Goal: Download file/media

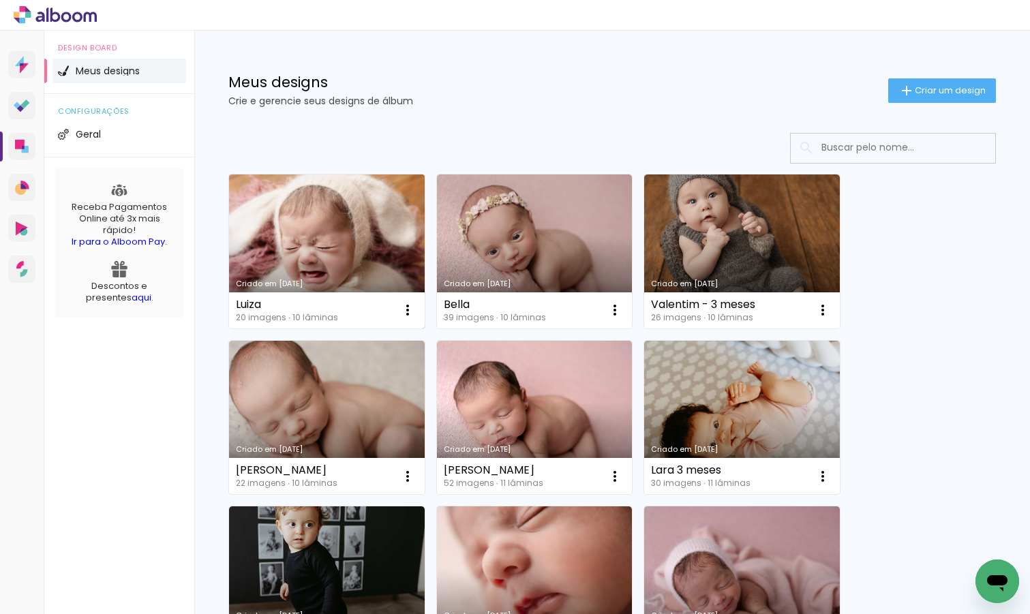
click at [348, 254] on link "Criado em [DATE]" at bounding box center [327, 252] width 196 height 154
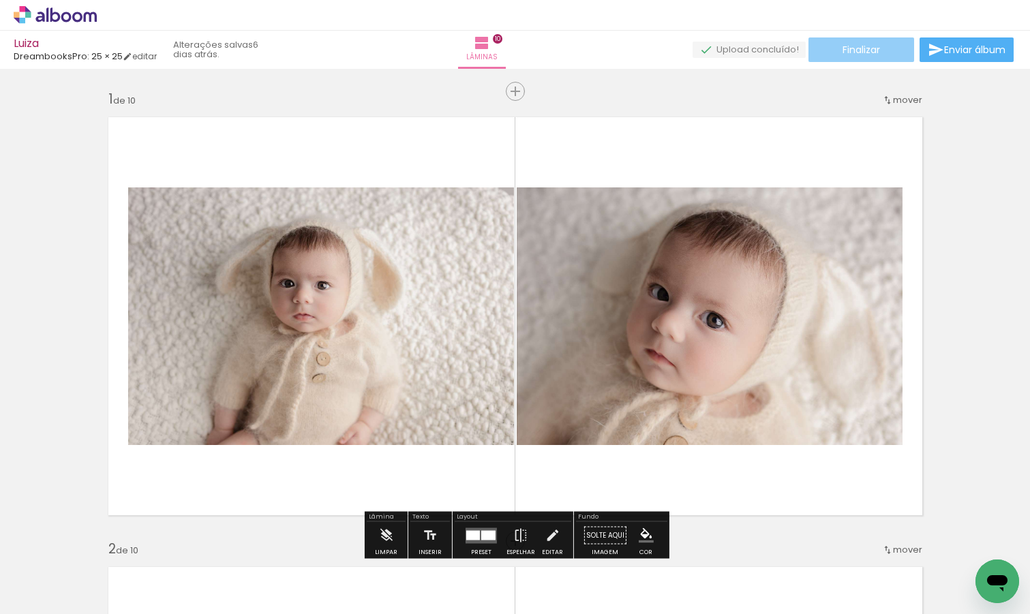
click at [852, 51] on span "Finalizar" at bounding box center [862, 50] width 38 height 10
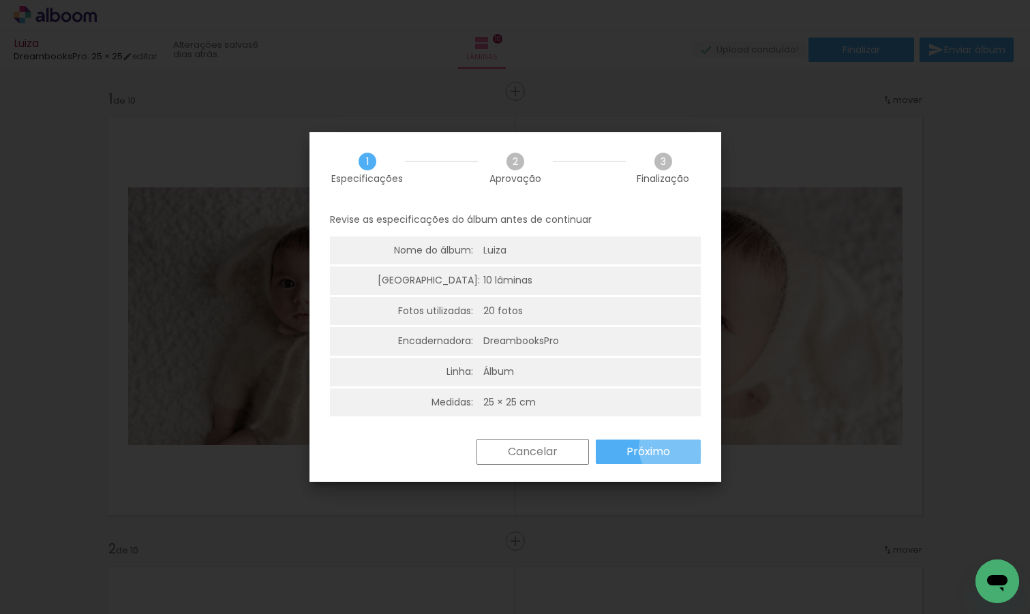
click at [674, 449] on paper-button "Próximo" at bounding box center [648, 452] width 105 height 25
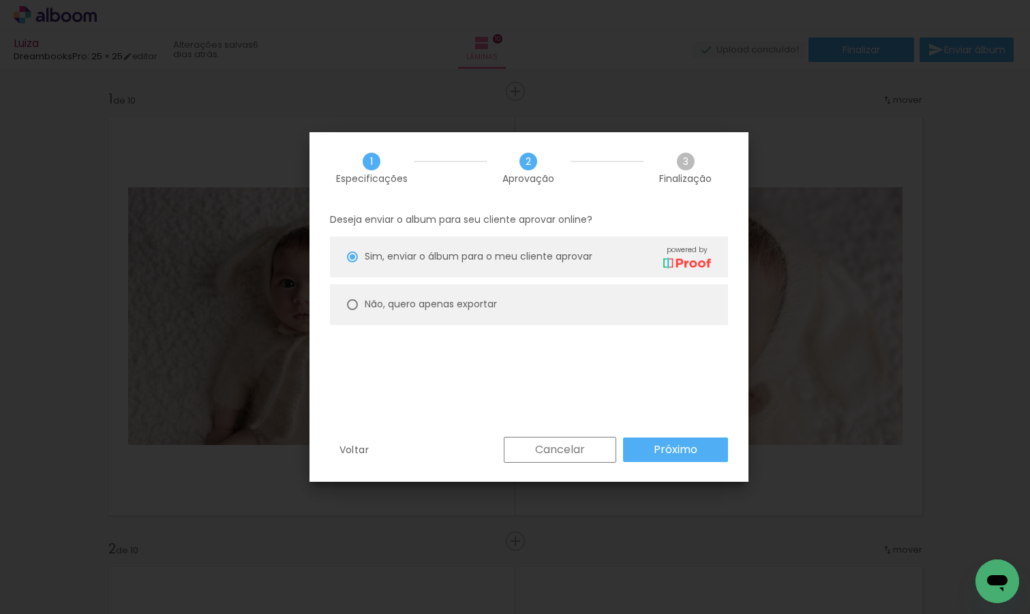
click at [354, 263] on div at bounding box center [352, 257] width 11 height 11
type paper-radio-button "on"
click at [0, 0] on slot "Próximo" at bounding box center [0, 0] width 0 height 0
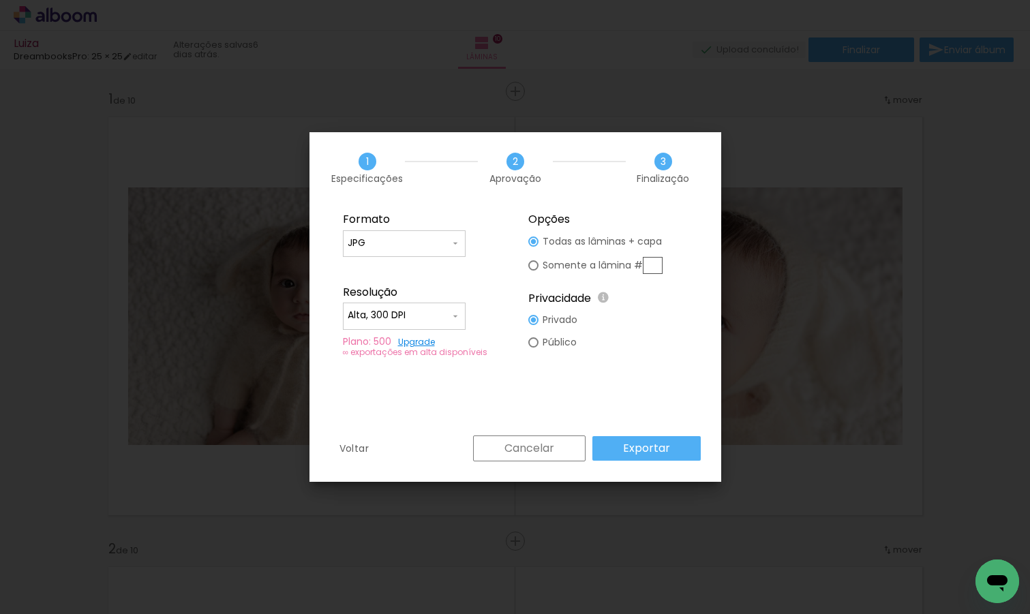
click at [0, 0] on slot "Exportar" at bounding box center [0, 0] width 0 height 0
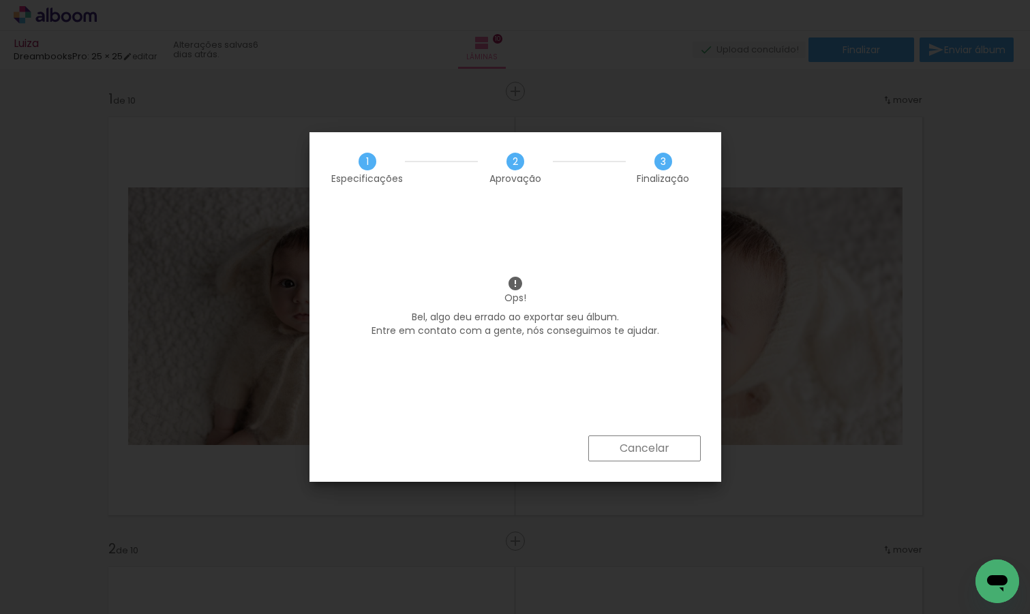
click at [0, 0] on slot "Cancelar" at bounding box center [0, 0] width 0 height 0
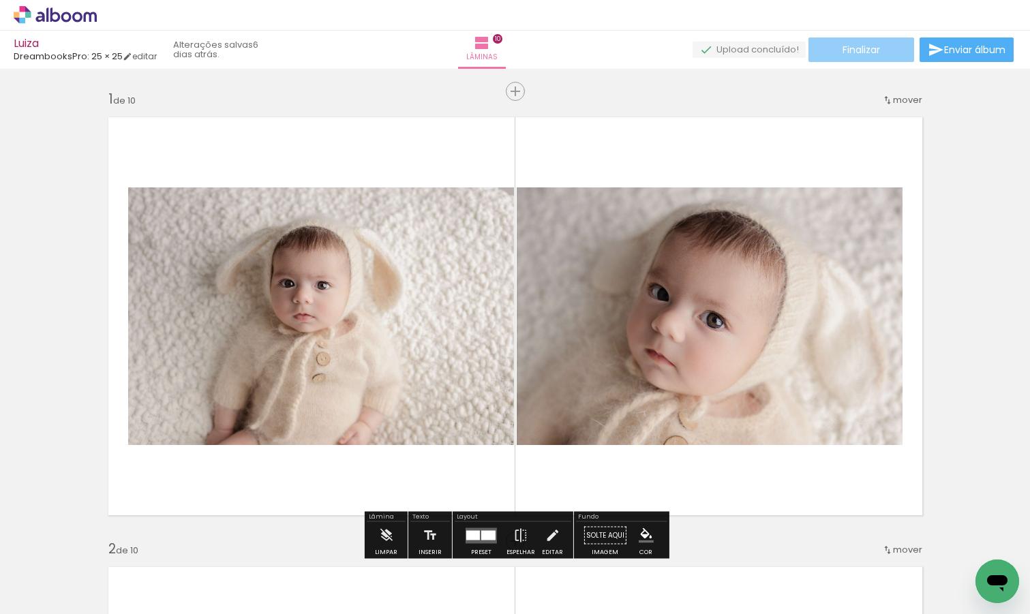
click at [865, 55] on span "Finalizar" at bounding box center [862, 50] width 38 height 10
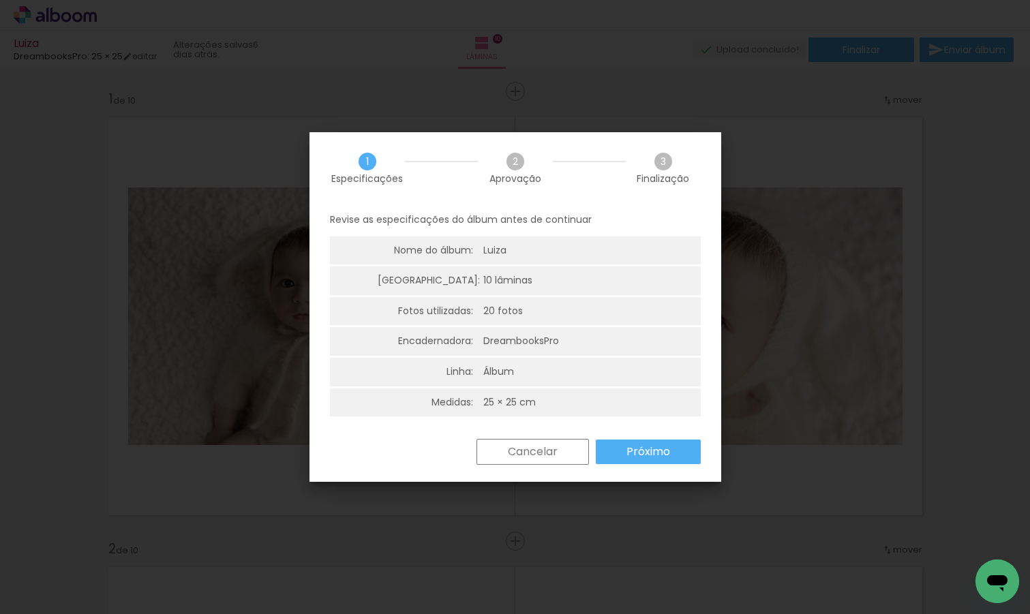
click at [0, 0] on slot "Próximo" at bounding box center [0, 0] width 0 height 0
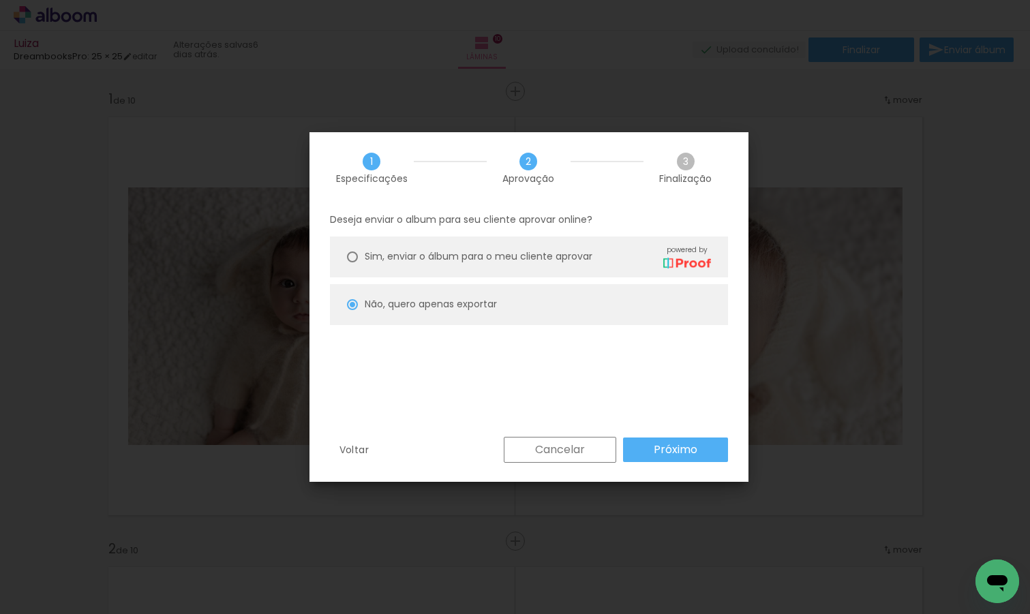
click at [0, 0] on slot "Próximo" at bounding box center [0, 0] width 0 height 0
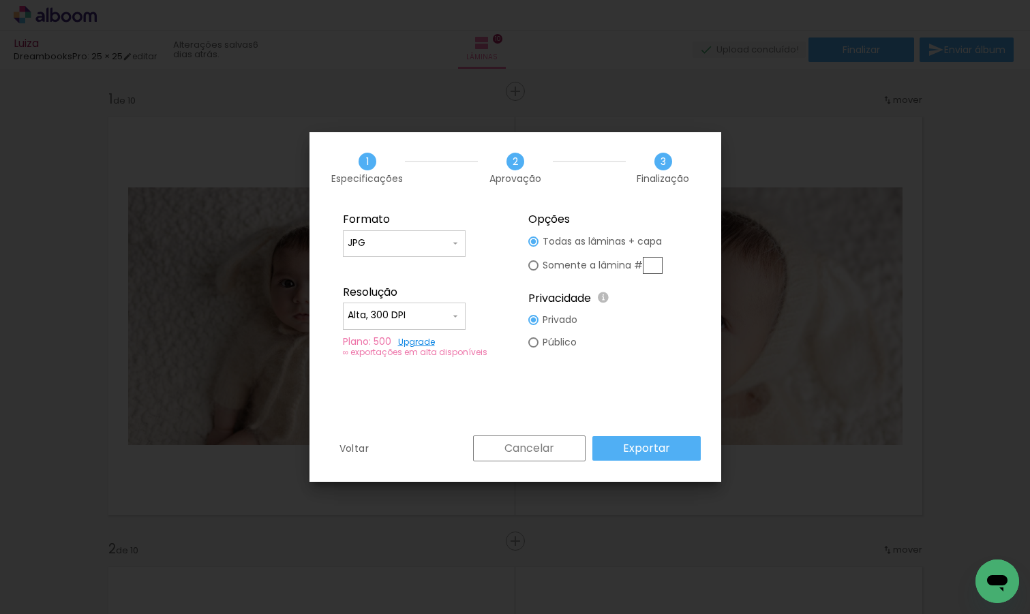
click at [0, 0] on slot "Exportar" at bounding box center [0, 0] width 0 height 0
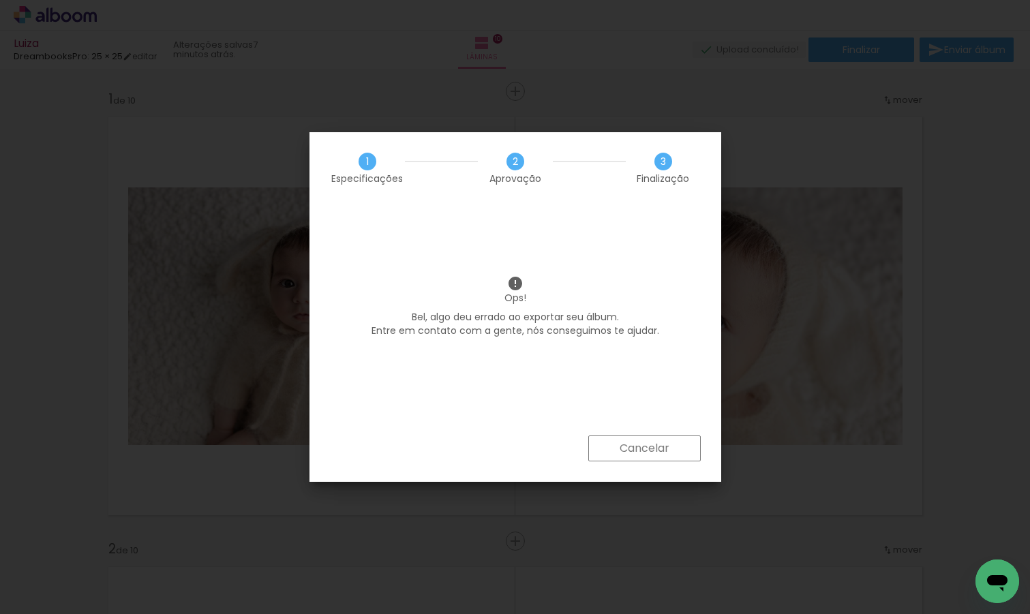
click at [646, 458] on paper-button "Cancelar" at bounding box center [644, 449] width 113 height 26
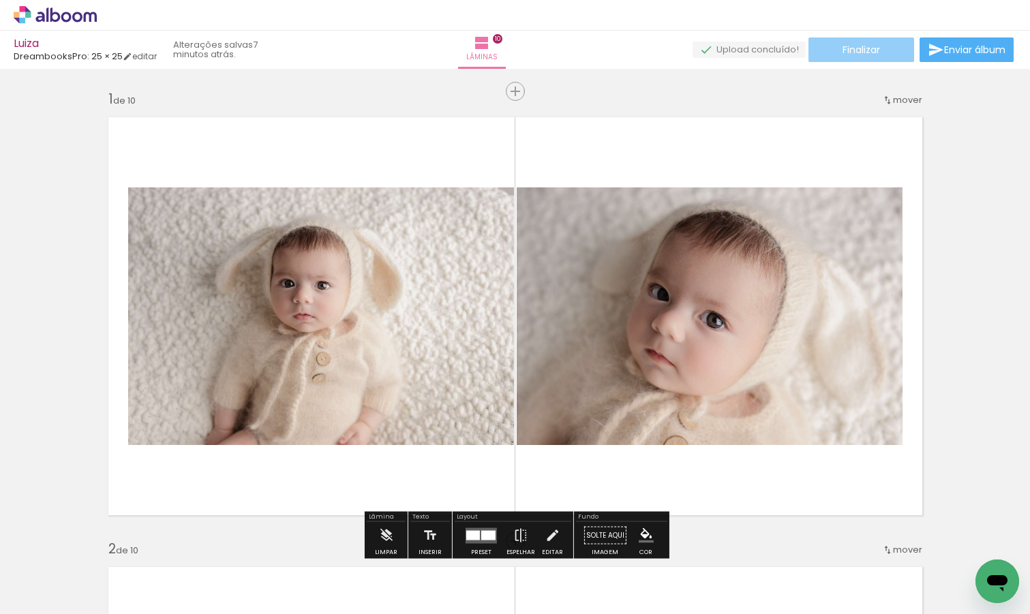
click at [867, 54] on span "Finalizar" at bounding box center [862, 50] width 38 height 10
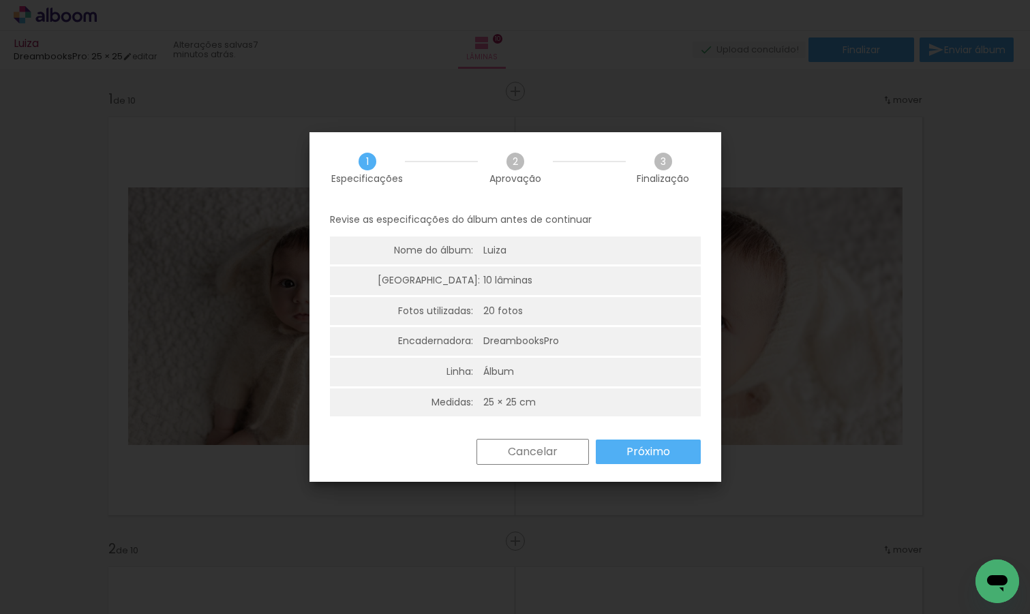
click at [0, 0] on slot "Próximo" at bounding box center [0, 0] width 0 height 0
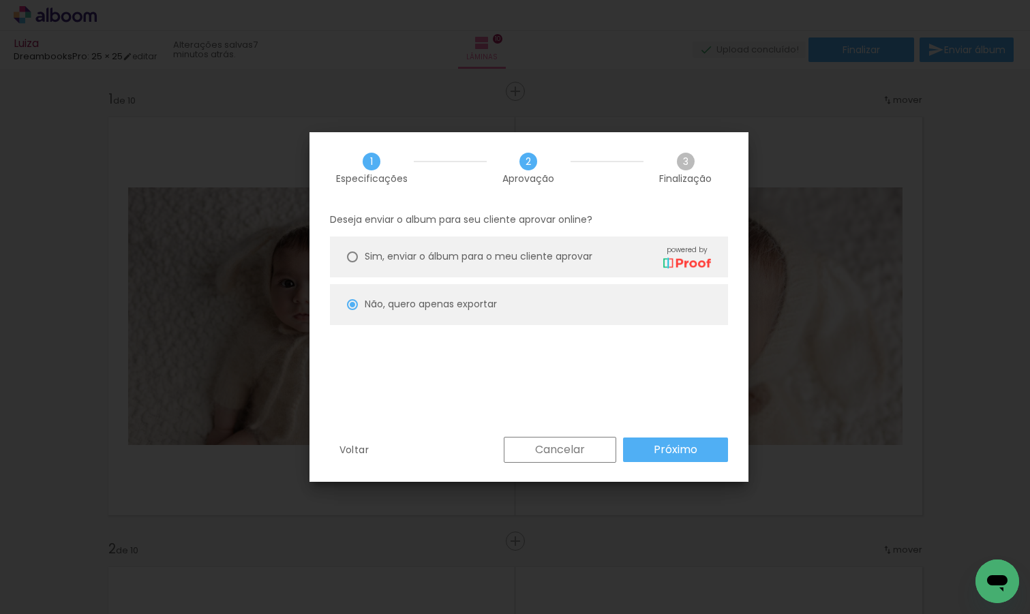
click at [0, 0] on slot "Próximo" at bounding box center [0, 0] width 0 height 0
type input "Alta, 300 DPI"
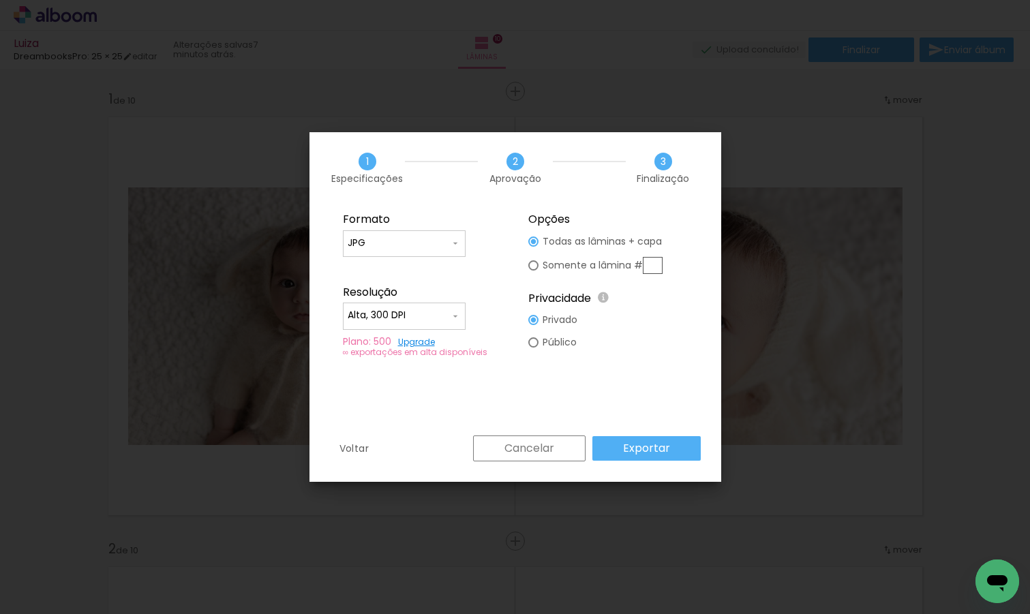
click at [0, 0] on slot "Exportar" at bounding box center [0, 0] width 0 height 0
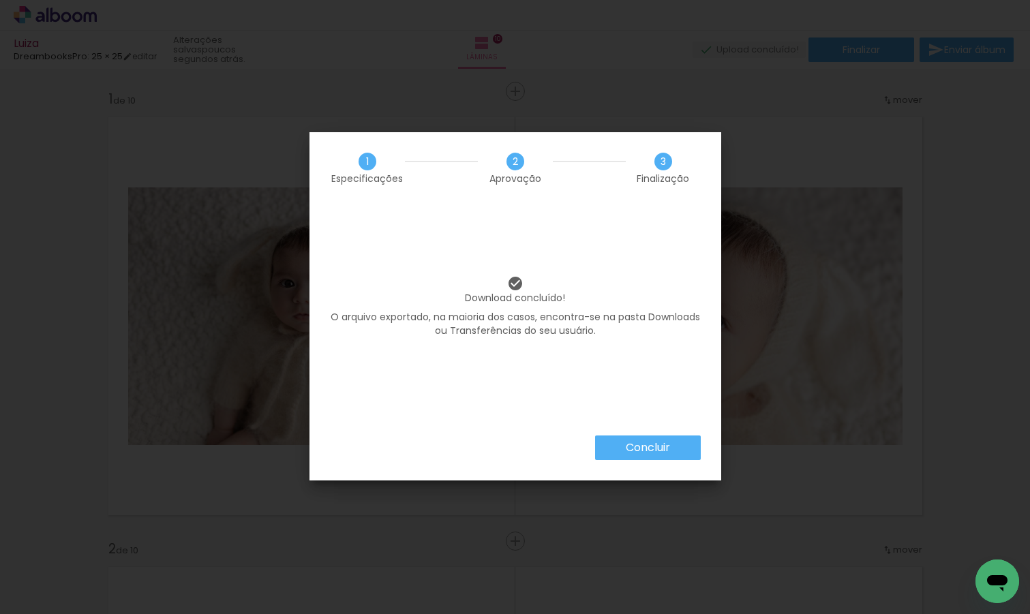
click at [627, 456] on paper-button "Concluir" at bounding box center [648, 448] width 106 height 25
